Goal: Information Seeking & Learning: Compare options

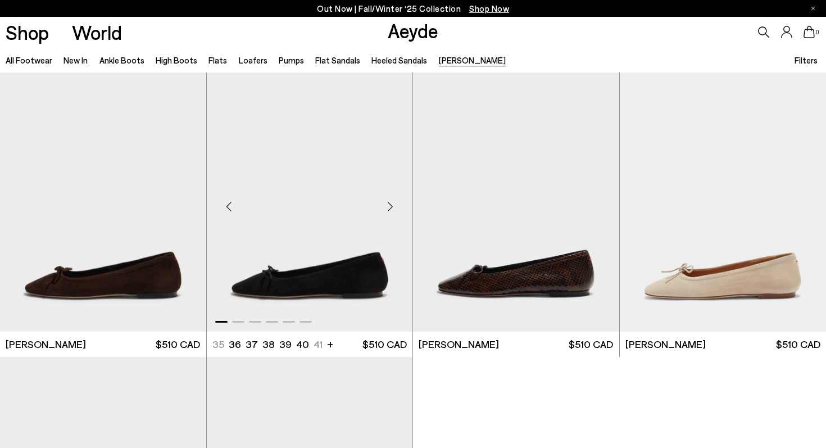
click at [392, 211] on div "Next slide" at bounding box center [390, 207] width 34 height 34
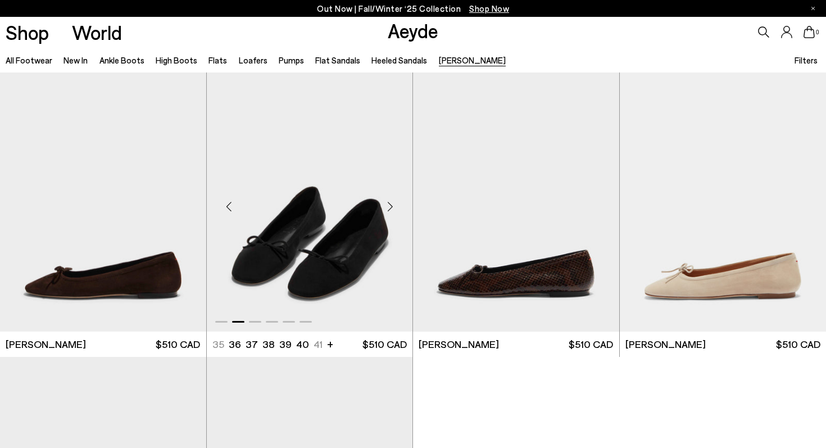
click at [392, 211] on div "Next slide" at bounding box center [390, 207] width 34 height 34
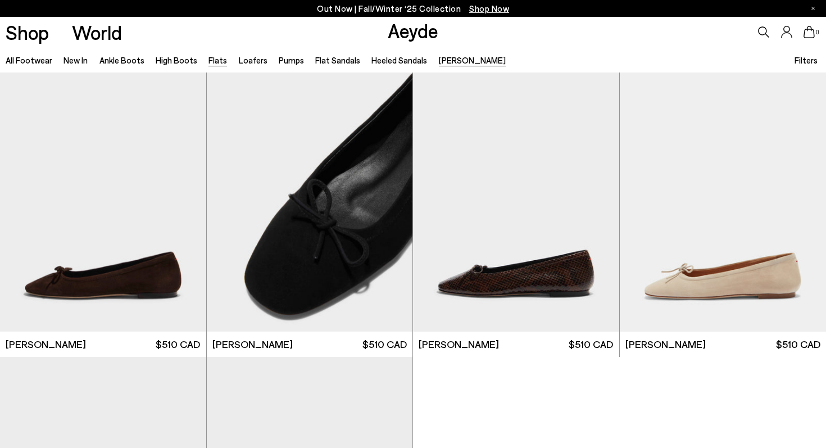
click at [215, 63] on link "Flats" at bounding box center [217, 60] width 19 height 10
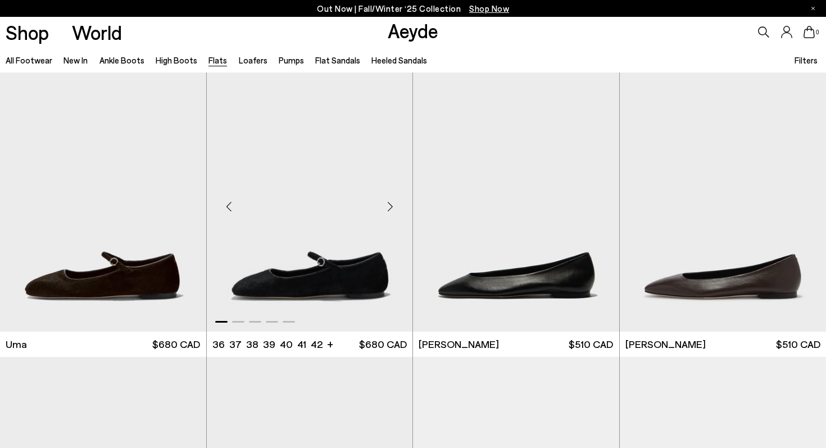
click at [388, 201] on div "Next slide" at bounding box center [390, 207] width 34 height 34
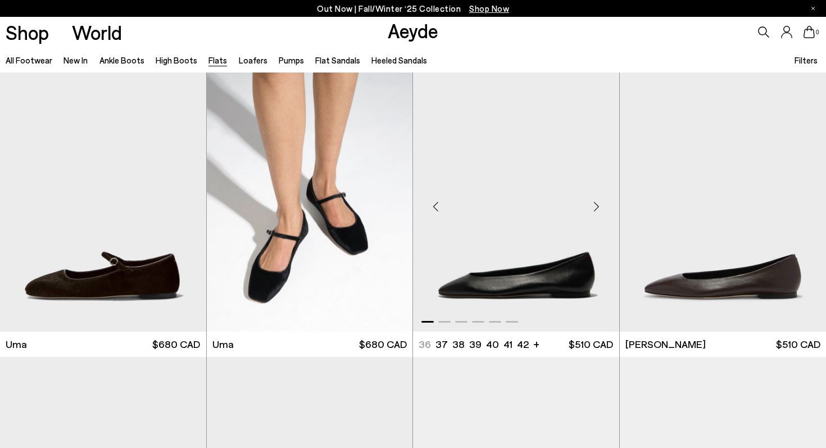
click at [596, 208] on div "Next slide" at bounding box center [597, 207] width 34 height 34
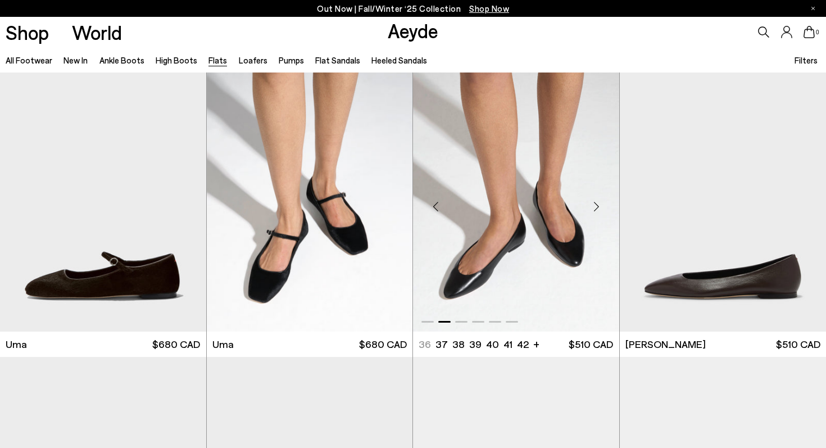
scroll to position [406, 0]
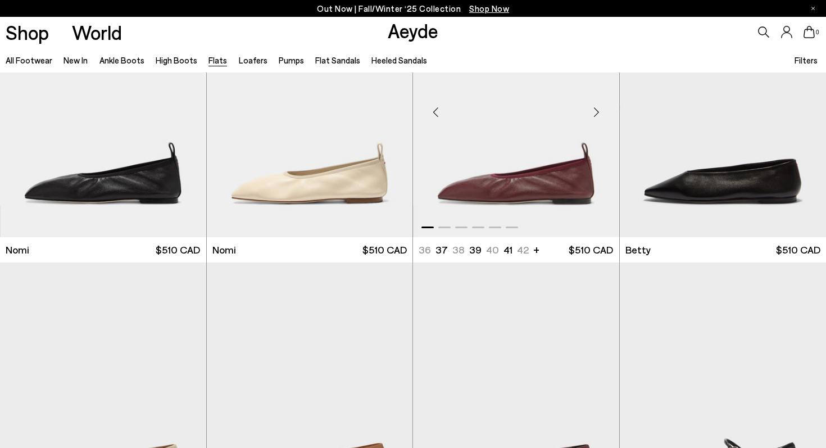
scroll to position [660, 0]
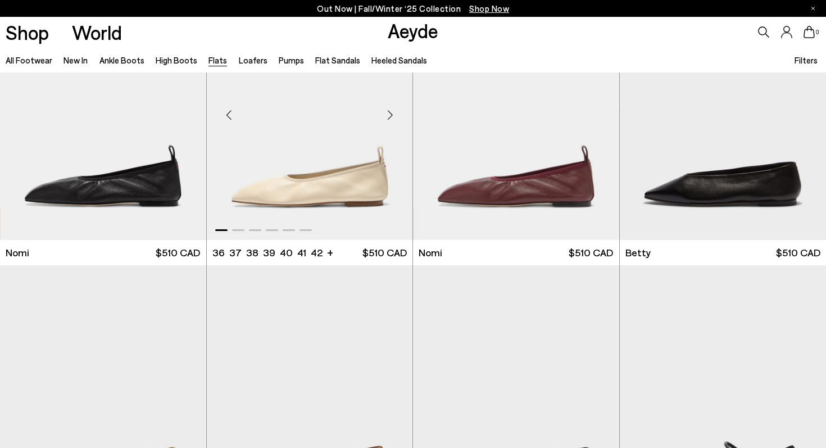
click at [388, 113] on div "Next slide" at bounding box center [390, 115] width 34 height 34
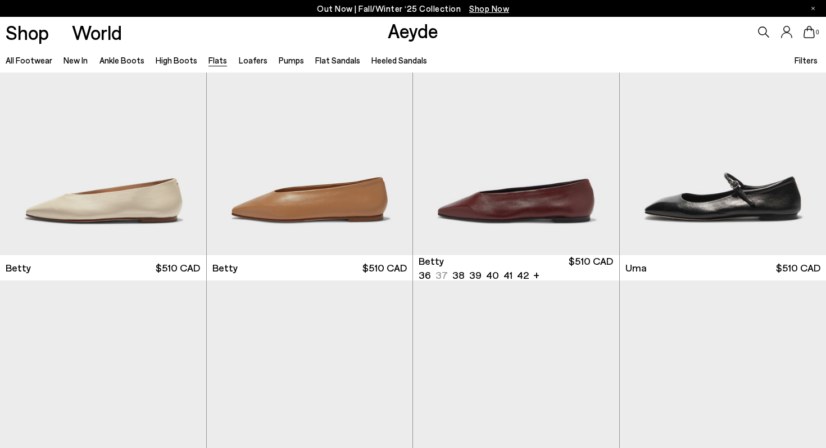
scroll to position [888, 0]
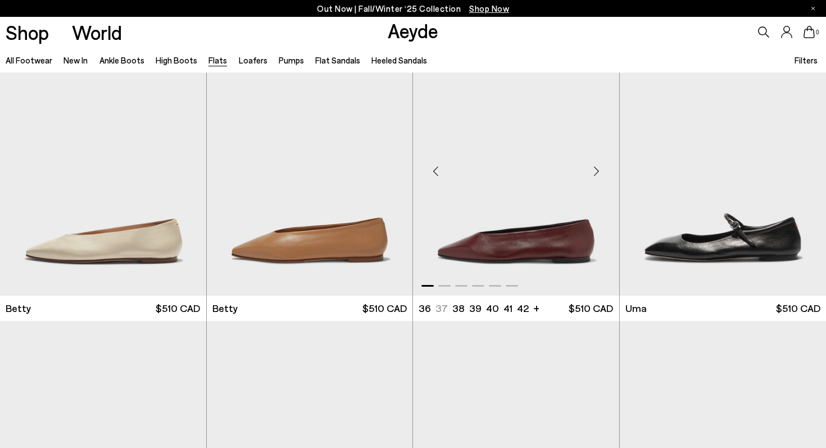
click at [601, 165] on div "Next slide" at bounding box center [597, 171] width 34 height 34
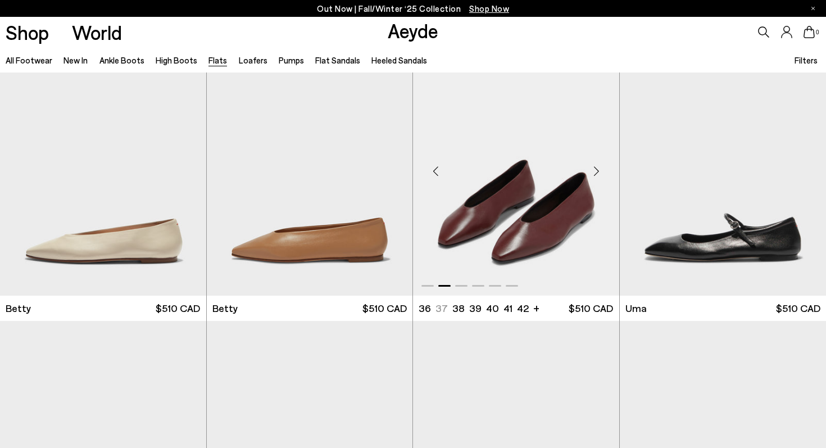
click at [601, 165] on div "Next slide" at bounding box center [597, 171] width 34 height 34
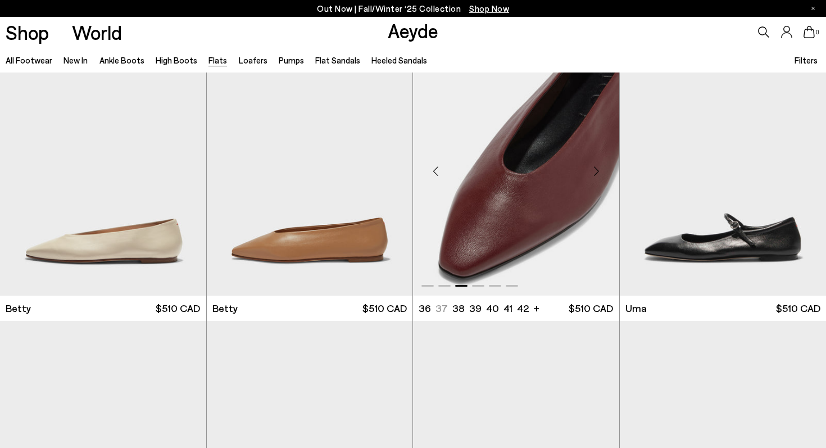
click at [601, 165] on div "Next slide" at bounding box center [597, 171] width 34 height 34
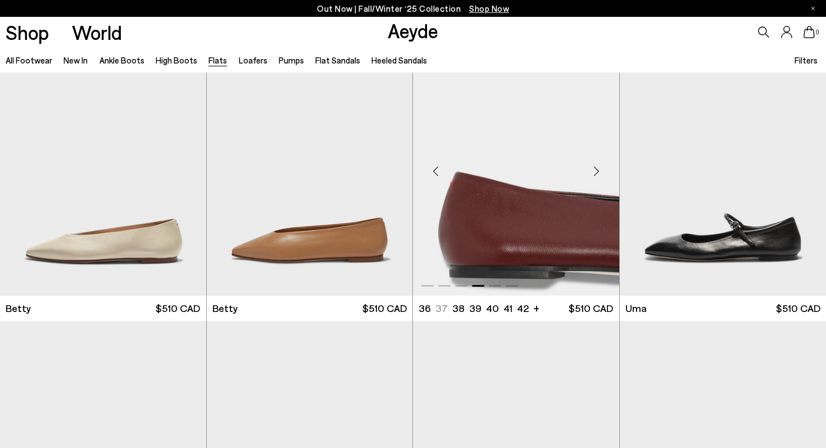
click at [601, 165] on div "Next slide" at bounding box center [597, 171] width 34 height 34
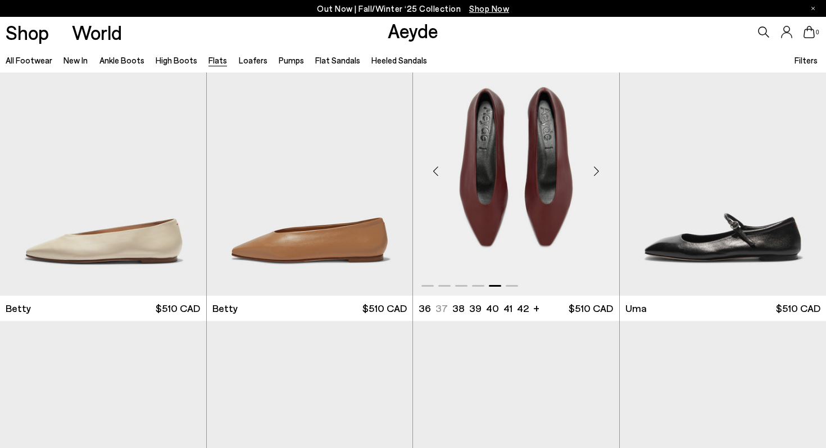
click at [601, 165] on div "Next slide" at bounding box center [597, 171] width 34 height 34
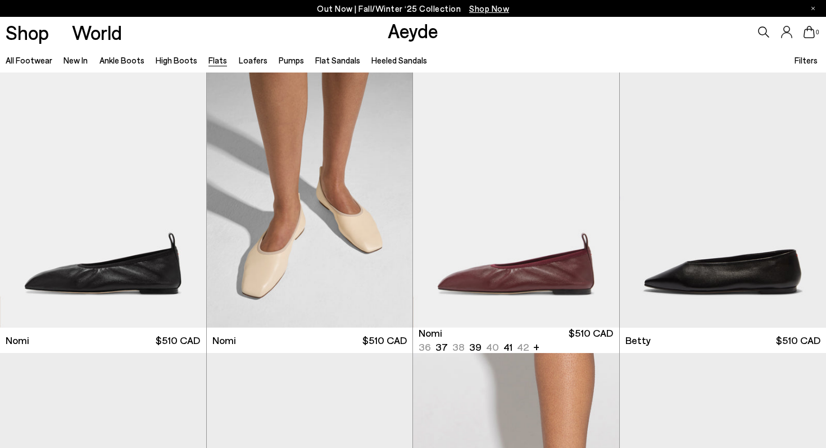
scroll to position [571, 0]
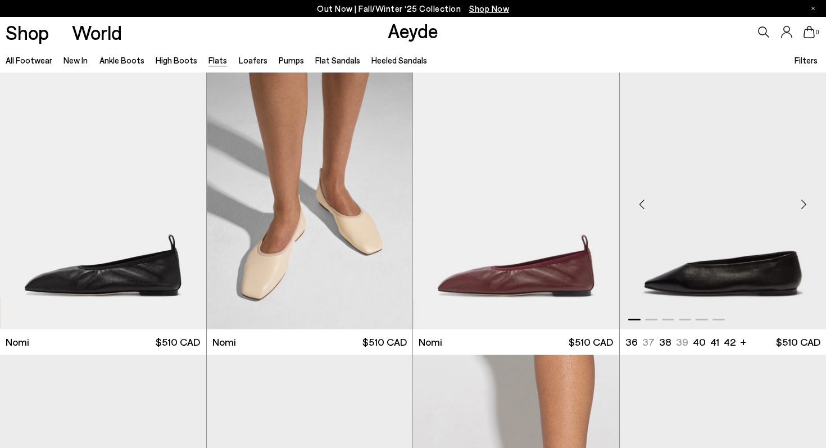
click at [806, 201] on div "Next slide" at bounding box center [804, 204] width 34 height 34
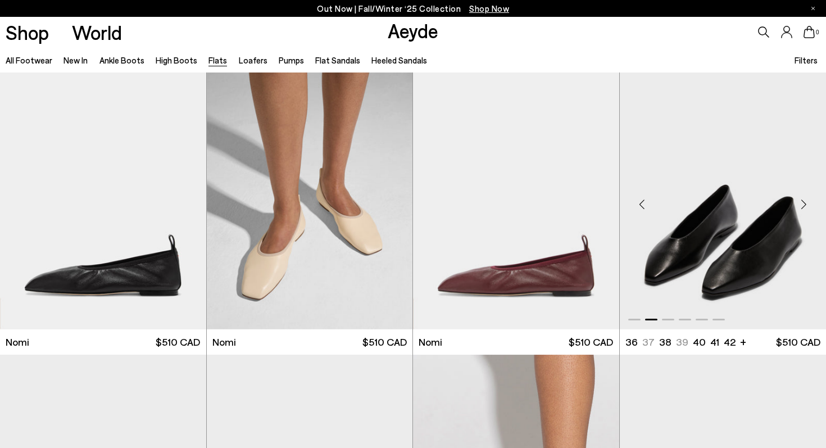
click at [806, 201] on div "Next slide" at bounding box center [804, 204] width 34 height 34
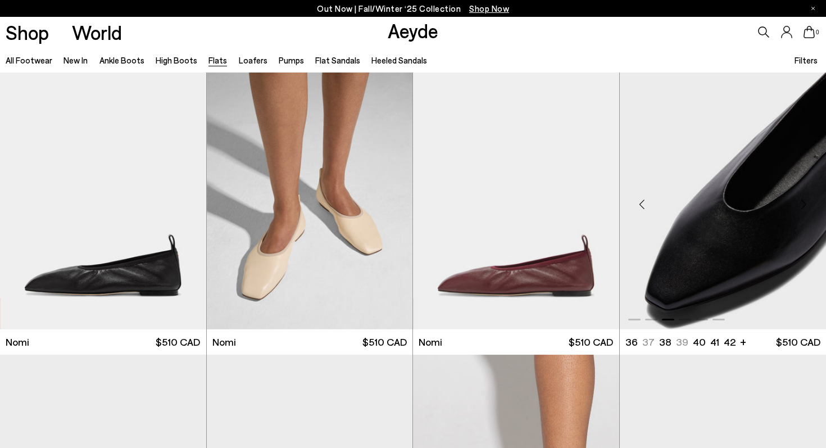
click at [806, 201] on div "Next slide" at bounding box center [804, 204] width 34 height 34
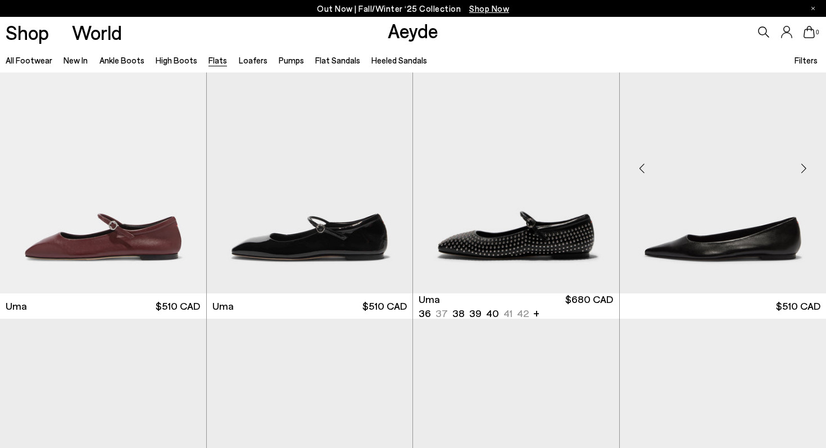
scroll to position [1467, 0]
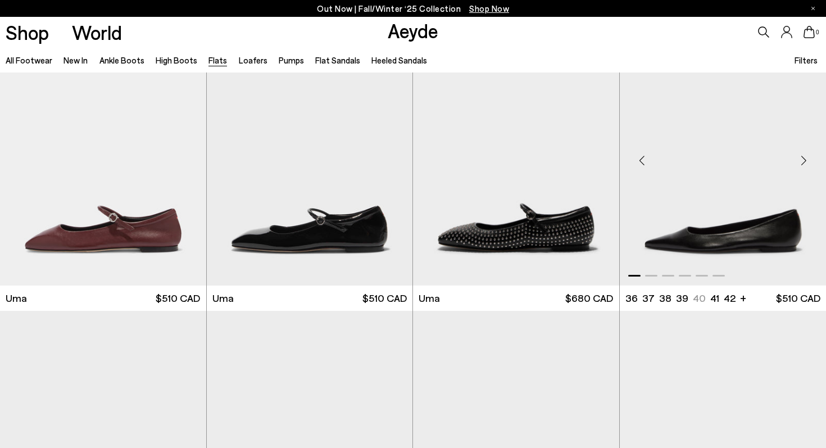
click at [806, 156] on div "Next slide" at bounding box center [804, 161] width 34 height 34
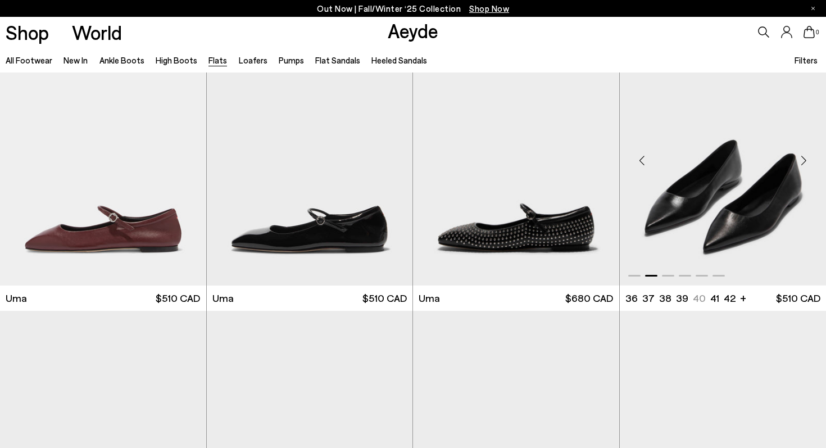
click at [805, 157] on div "Next slide" at bounding box center [804, 161] width 34 height 34
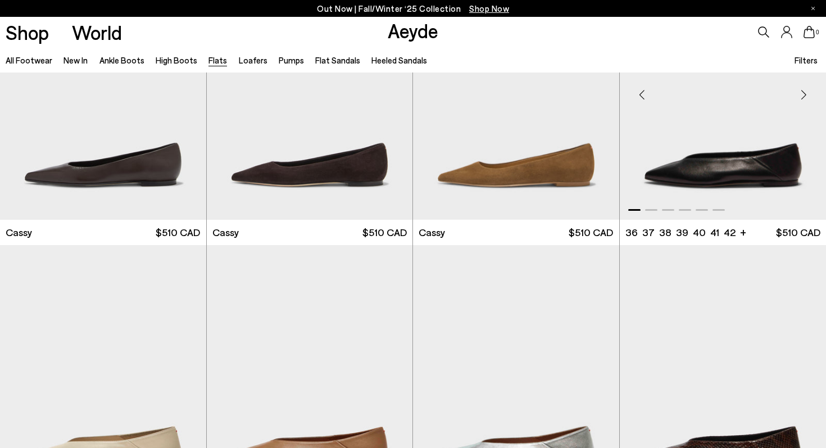
scroll to position [1811, 0]
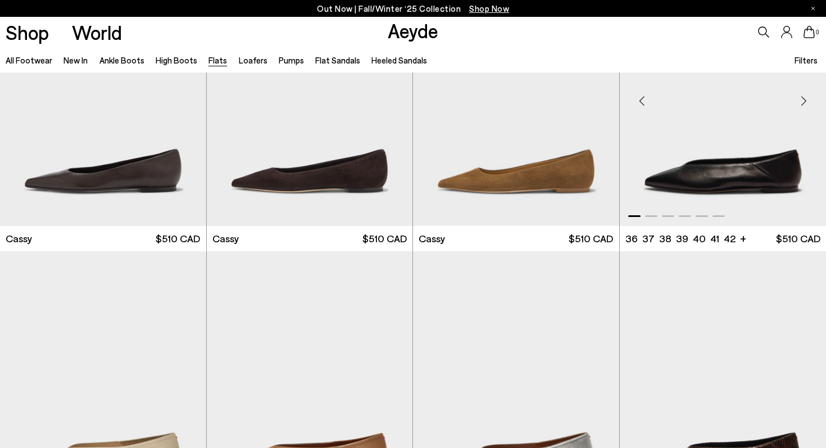
click at [804, 101] on div "Next slide" at bounding box center [804, 101] width 34 height 34
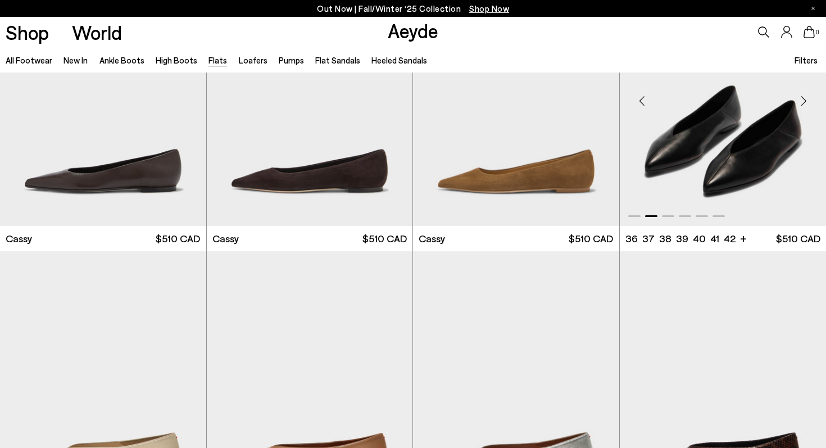
click at [804, 101] on div "Next slide" at bounding box center [804, 101] width 34 height 34
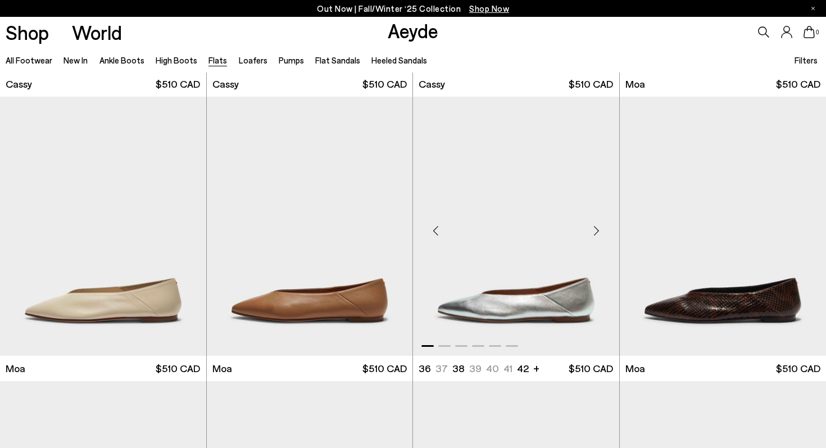
scroll to position [1998, 0]
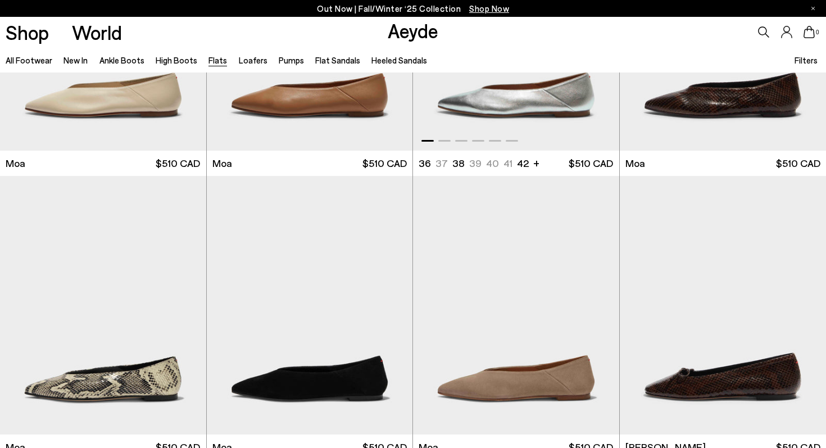
scroll to position [2294, 0]
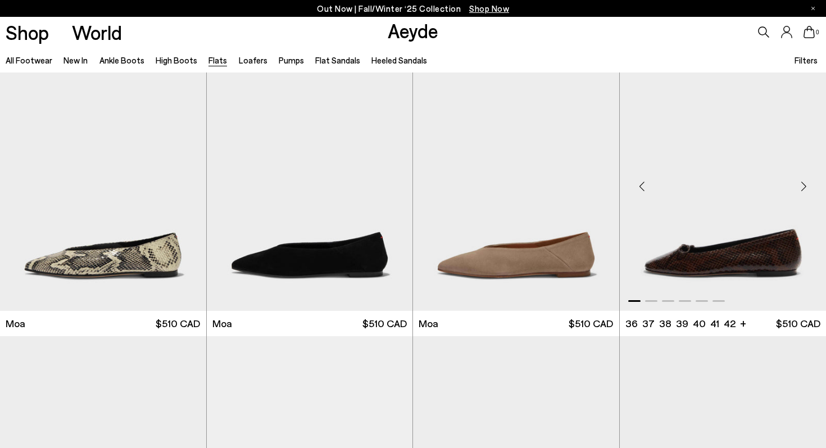
click at [804, 180] on div "Next slide" at bounding box center [804, 186] width 34 height 34
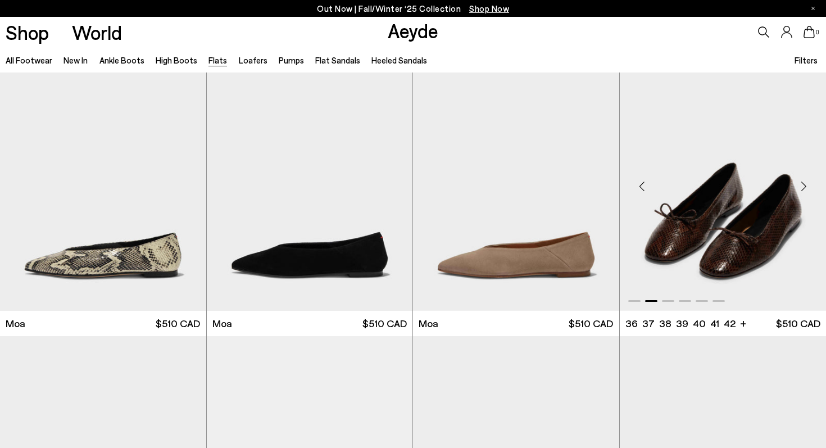
click at [805, 181] on div "Next slide" at bounding box center [804, 186] width 34 height 34
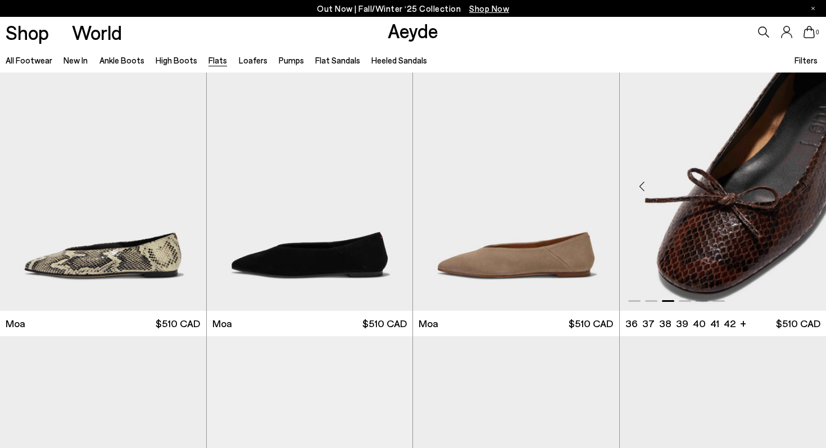
click at [805, 181] on div "Next slide" at bounding box center [804, 186] width 34 height 34
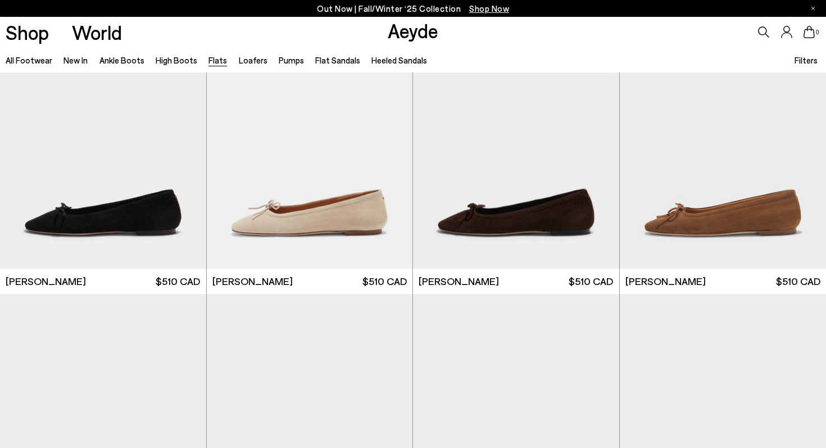
scroll to position [2897, 0]
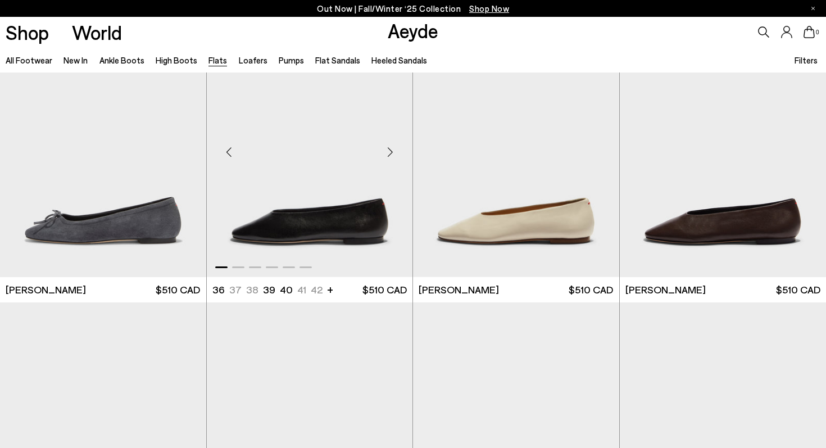
click at [393, 149] on div "Next slide" at bounding box center [390, 152] width 34 height 34
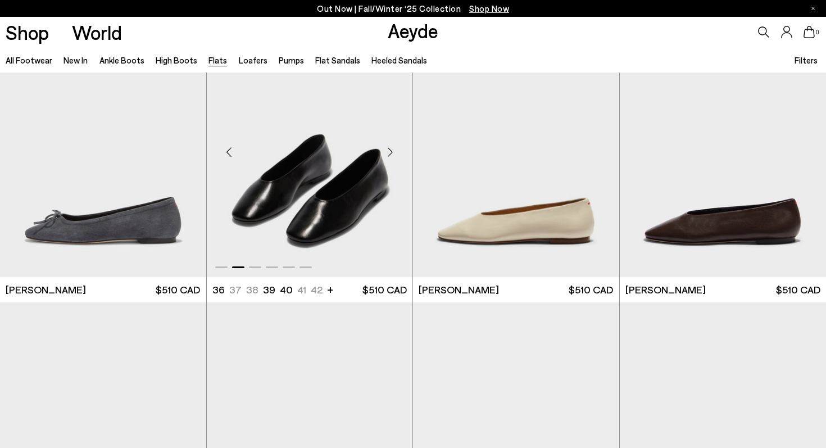
click at [393, 149] on div "Next slide" at bounding box center [390, 152] width 34 height 34
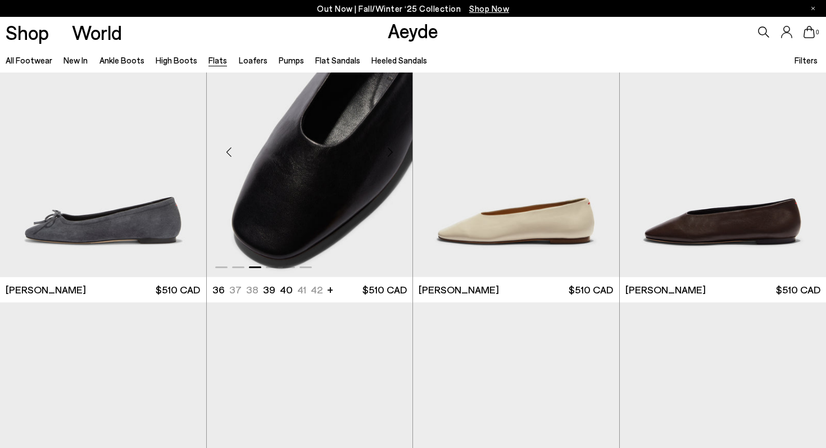
click at [394, 149] on div "Next slide" at bounding box center [390, 152] width 34 height 34
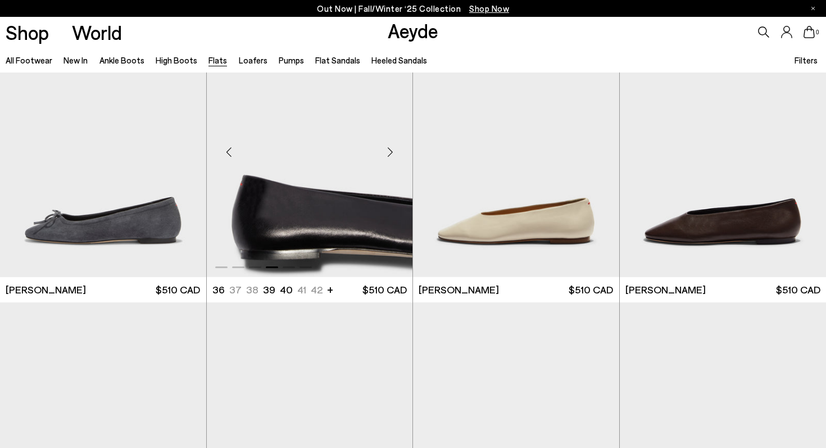
click at [395, 150] on div "Next slide" at bounding box center [390, 152] width 34 height 34
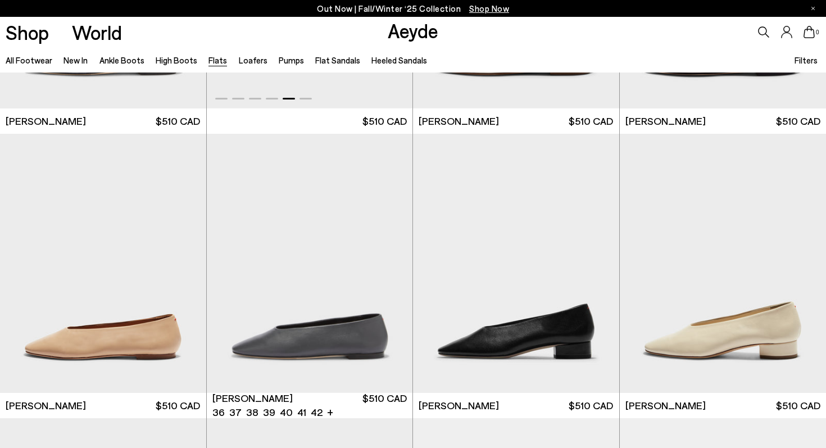
scroll to position [3223, 0]
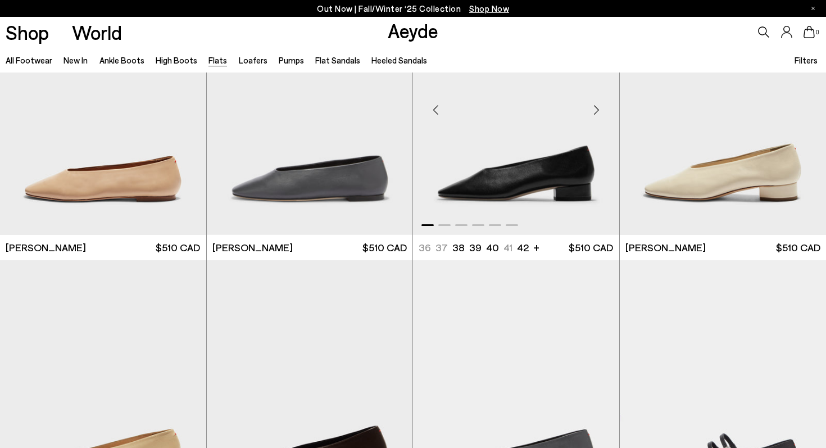
click at [591, 116] on div "Next slide" at bounding box center [597, 110] width 34 height 34
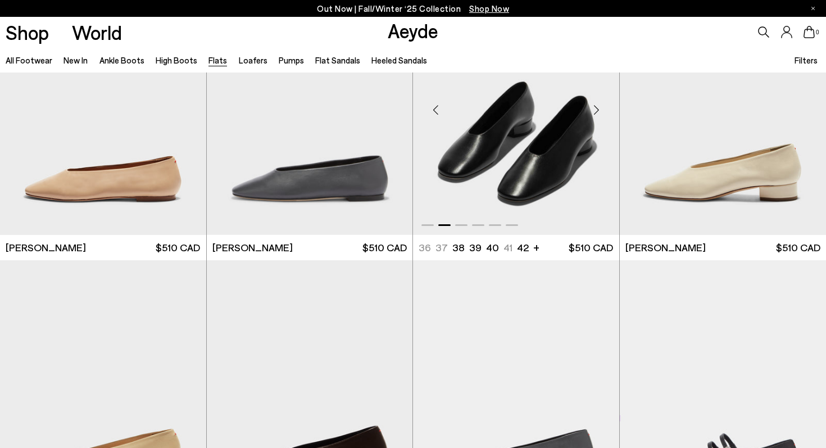
click at [591, 116] on div "Next slide" at bounding box center [597, 110] width 34 height 34
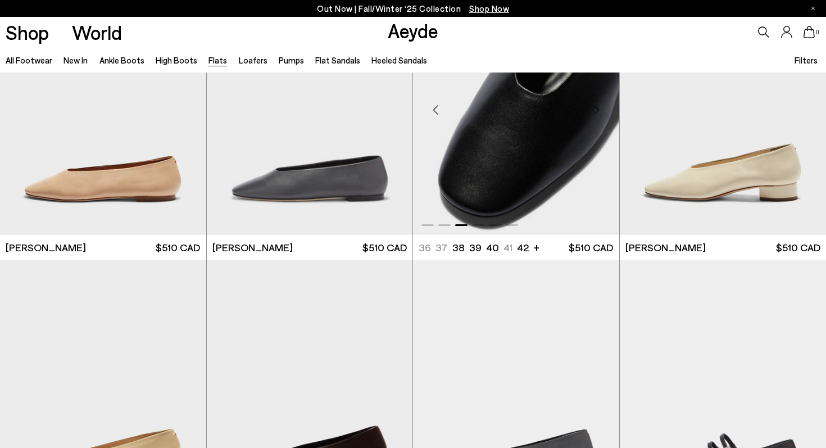
click at [591, 116] on div "Next slide" at bounding box center [597, 110] width 34 height 34
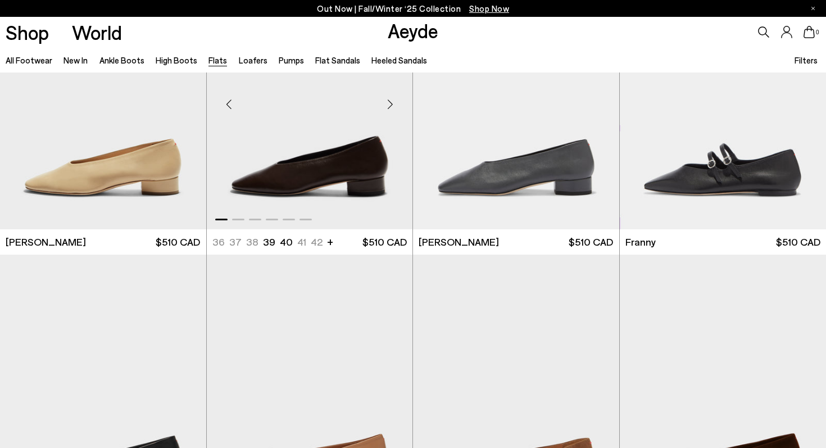
scroll to position [3669, 0]
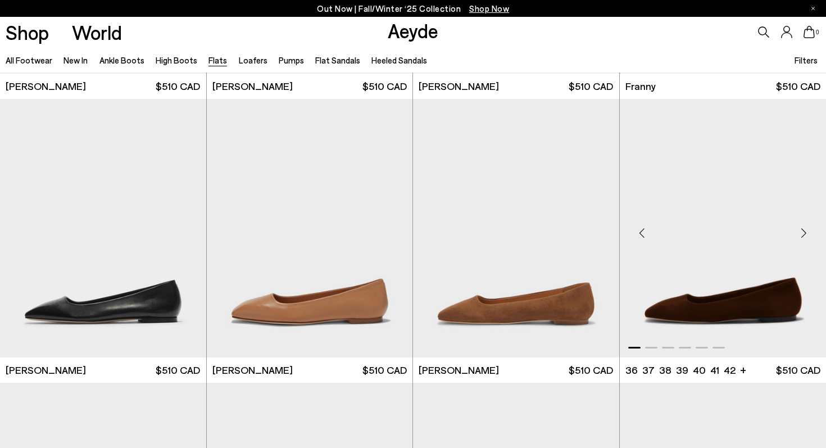
click at [805, 226] on div "Next slide" at bounding box center [804, 233] width 34 height 34
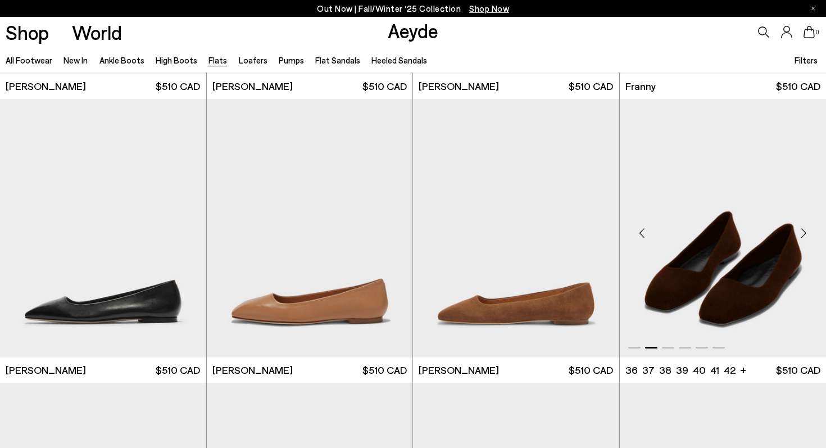
click at [805, 226] on div "Next slide" at bounding box center [804, 233] width 34 height 34
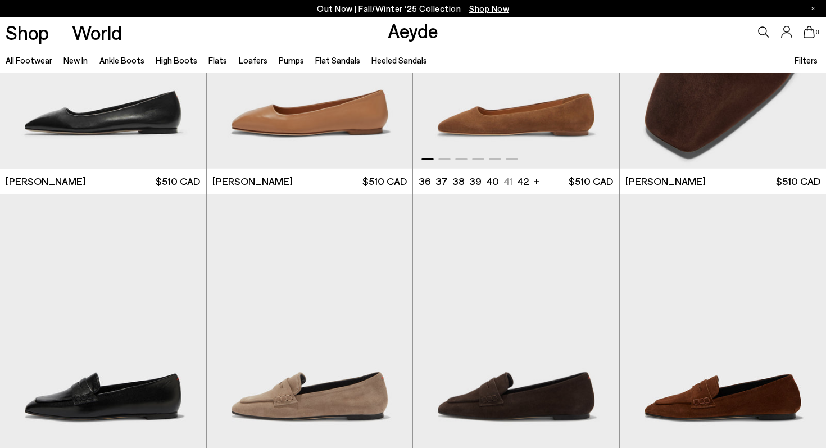
scroll to position [3681, 0]
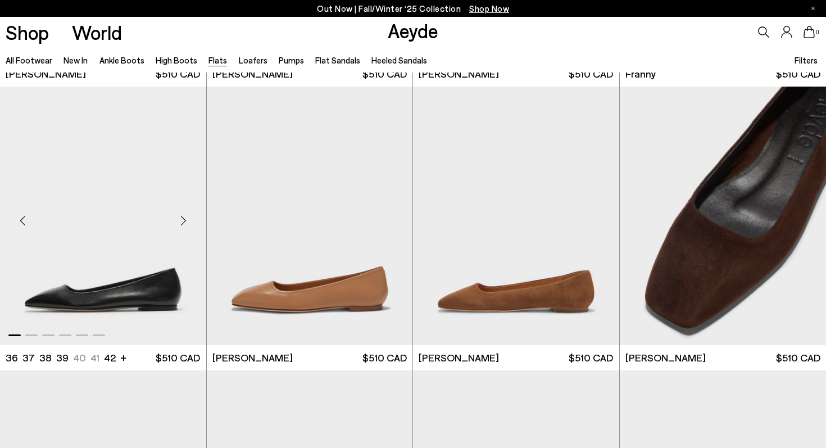
click at [186, 218] on div "Next slide" at bounding box center [184, 220] width 34 height 34
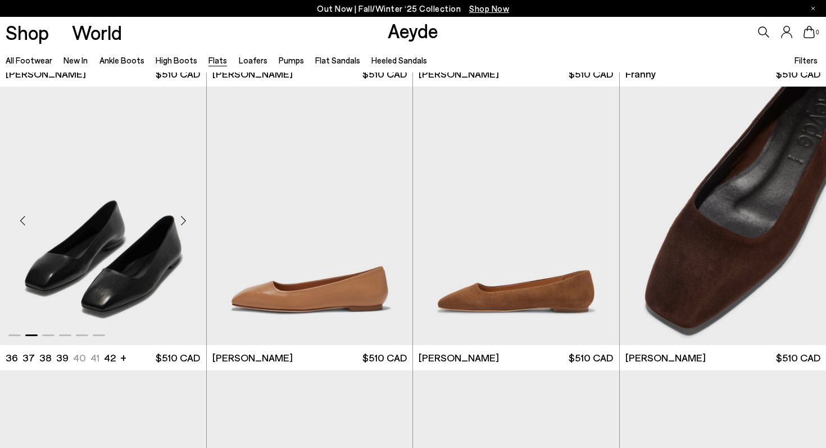
click at [186, 218] on div "Next slide" at bounding box center [184, 220] width 34 height 34
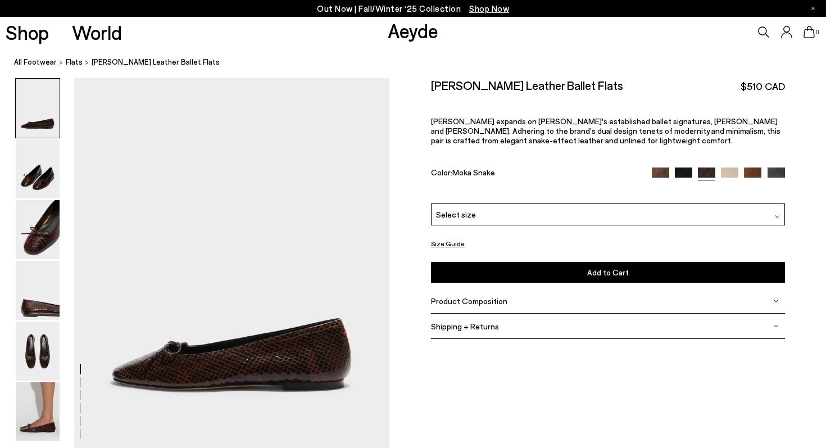
click at [493, 134] on p "Delfina expands on Aeyde's established ballet signatures, Darya and Delia. Adhe…" at bounding box center [608, 130] width 354 height 29
click at [44, 336] on img at bounding box center [38, 350] width 44 height 59
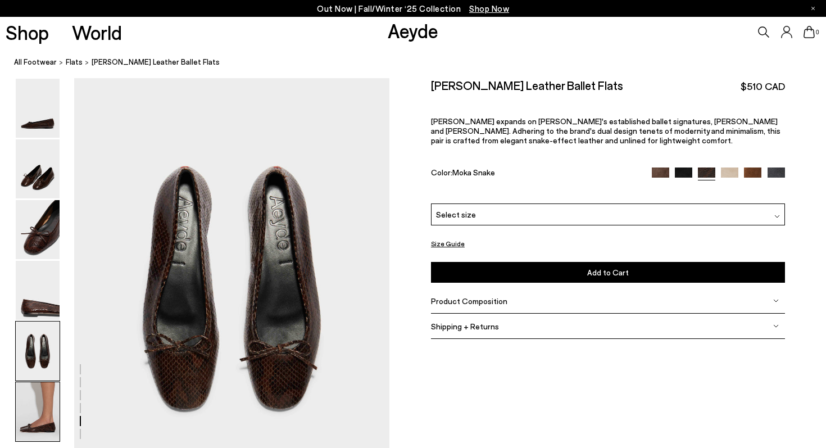
click at [44, 399] on img at bounding box center [38, 411] width 44 height 59
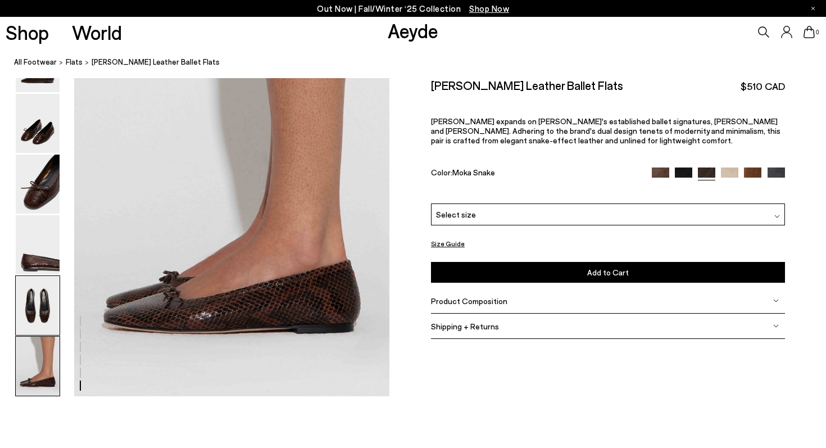
click at [47, 302] on img at bounding box center [38, 305] width 44 height 59
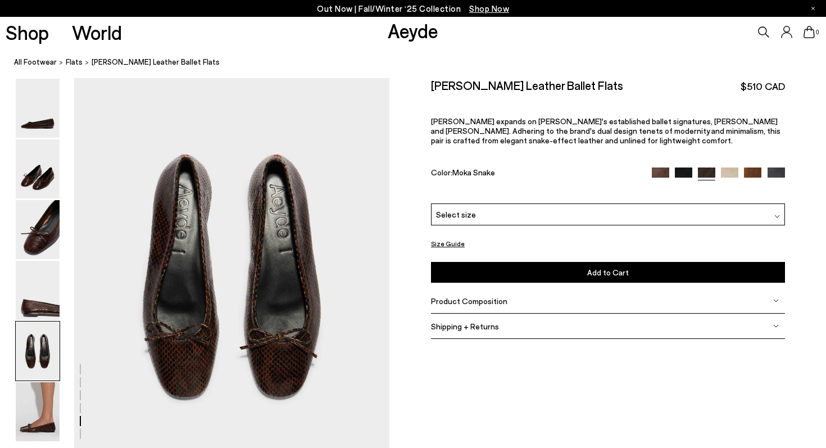
scroll to position [1639, 0]
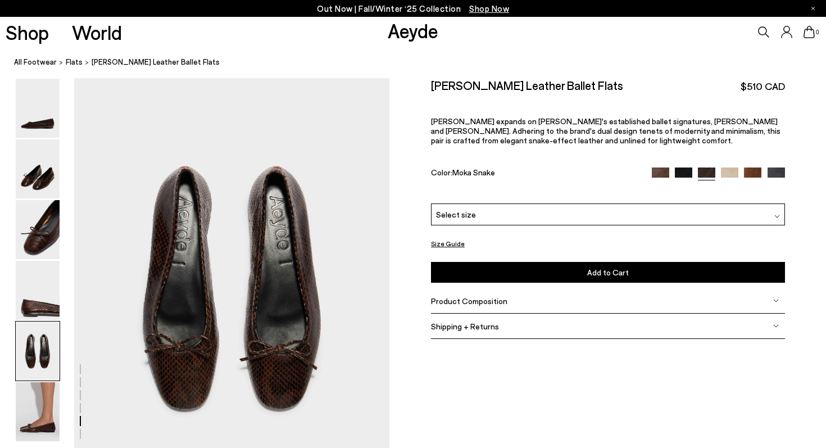
click at [682, 170] on img at bounding box center [683, 175] width 17 height 17
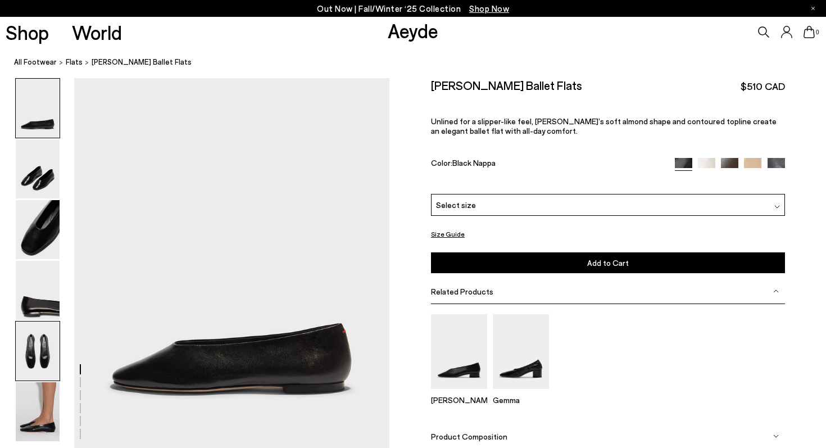
click at [48, 339] on img at bounding box center [38, 350] width 44 height 59
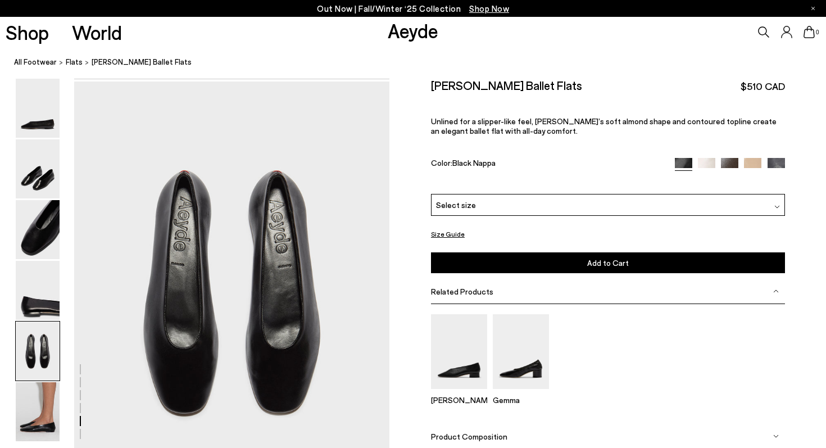
scroll to position [1639, 0]
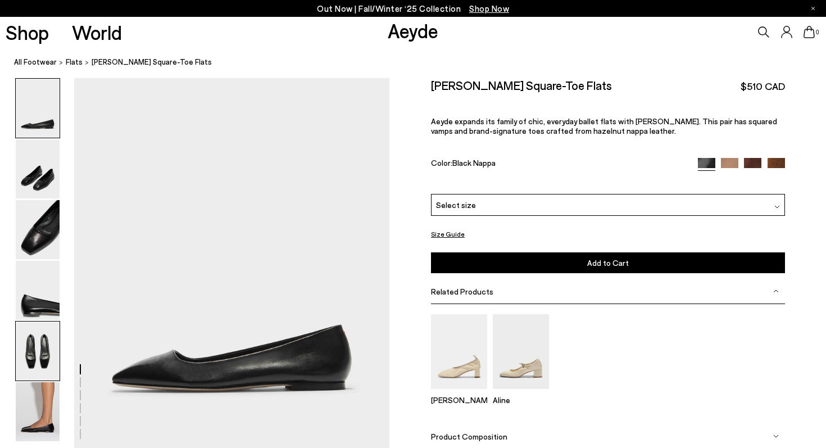
click at [34, 352] on img at bounding box center [38, 350] width 44 height 59
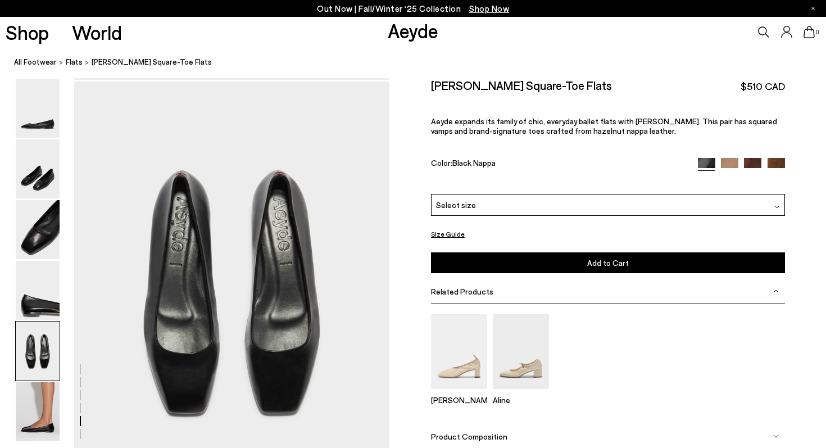
scroll to position [1639, 0]
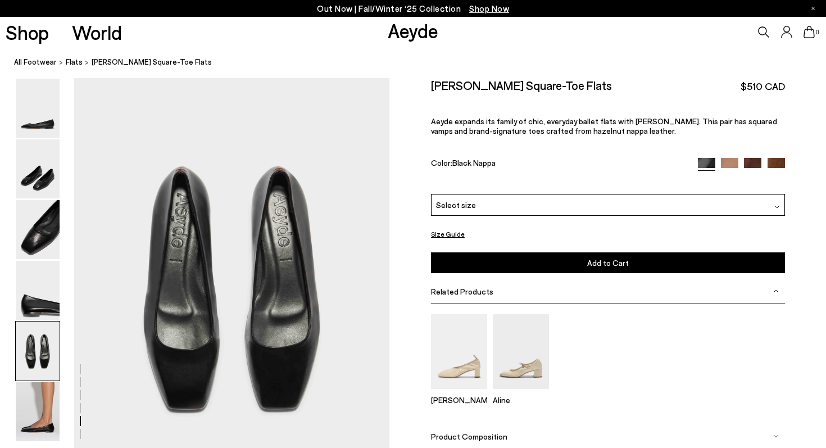
click at [752, 162] on img at bounding box center [752, 166] width 17 height 17
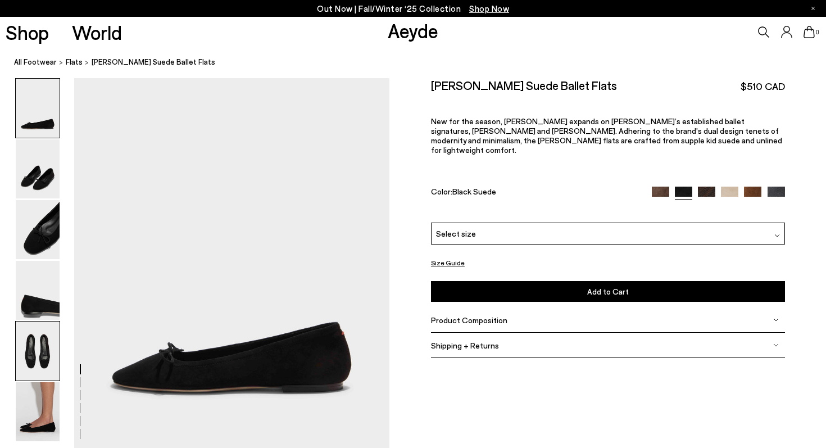
click at [33, 355] on img at bounding box center [38, 350] width 44 height 59
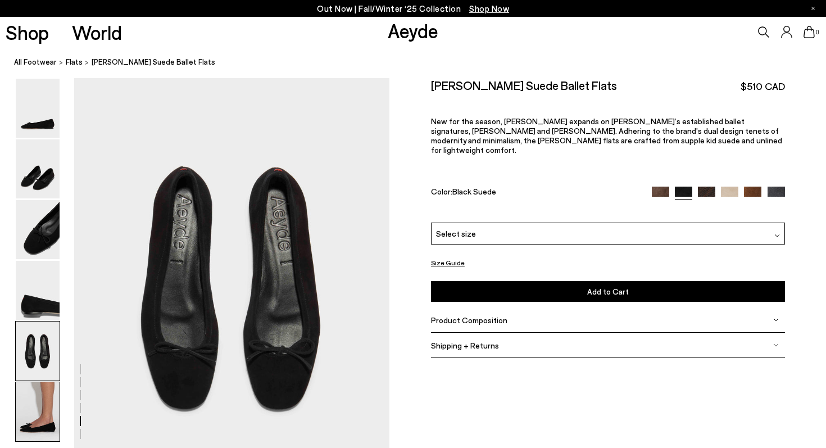
click at [39, 393] on img at bounding box center [38, 411] width 44 height 59
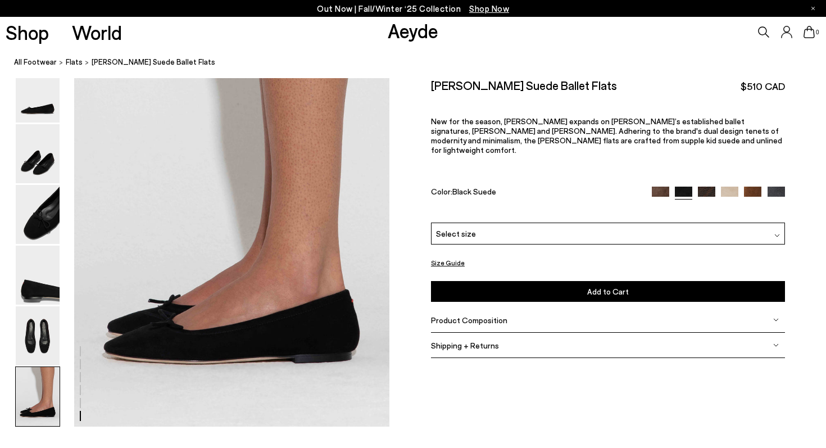
scroll to position [2139, 0]
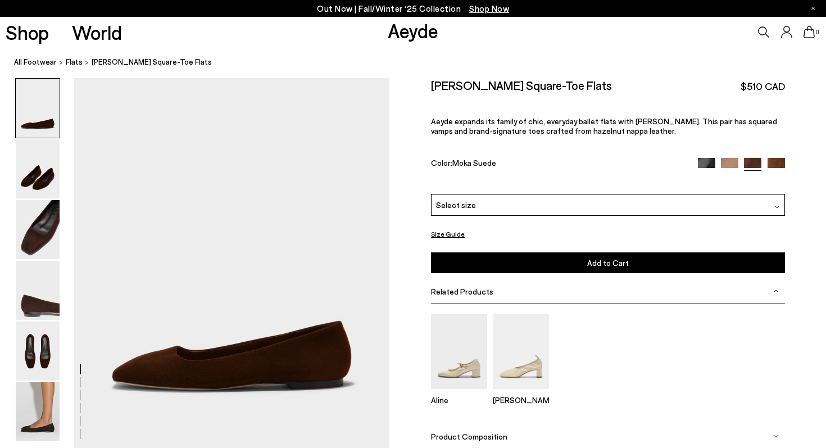
click at [777, 162] on img at bounding box center [776, 166] width 17 height 17
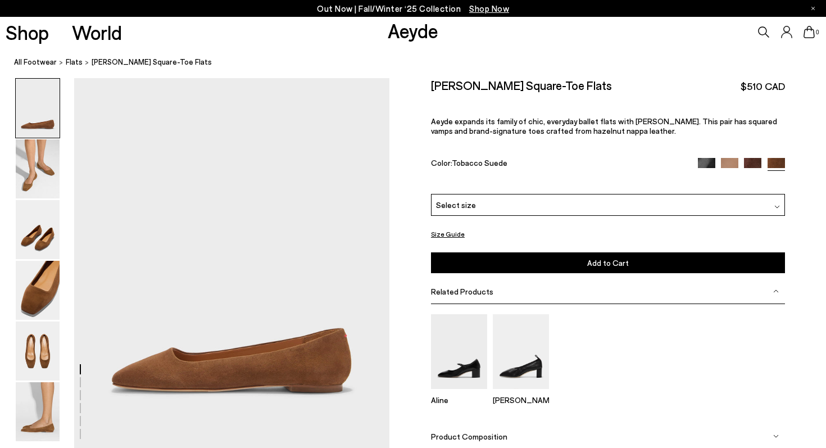
click at [709, 158] on img at bounding box center [706, 166] width 17 height 17
